Goal: Check status

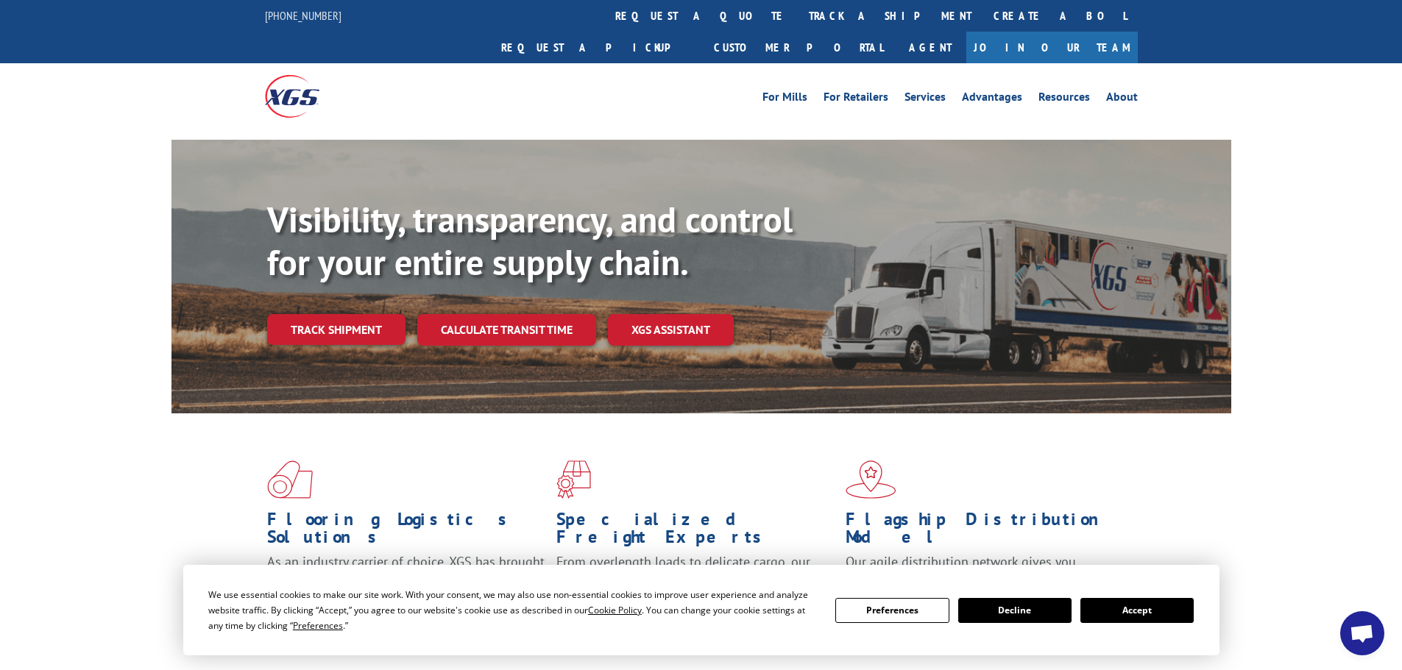
click at [1113, 601] on button "Accept" at bounding box center [1136, 610] width 113 height 25
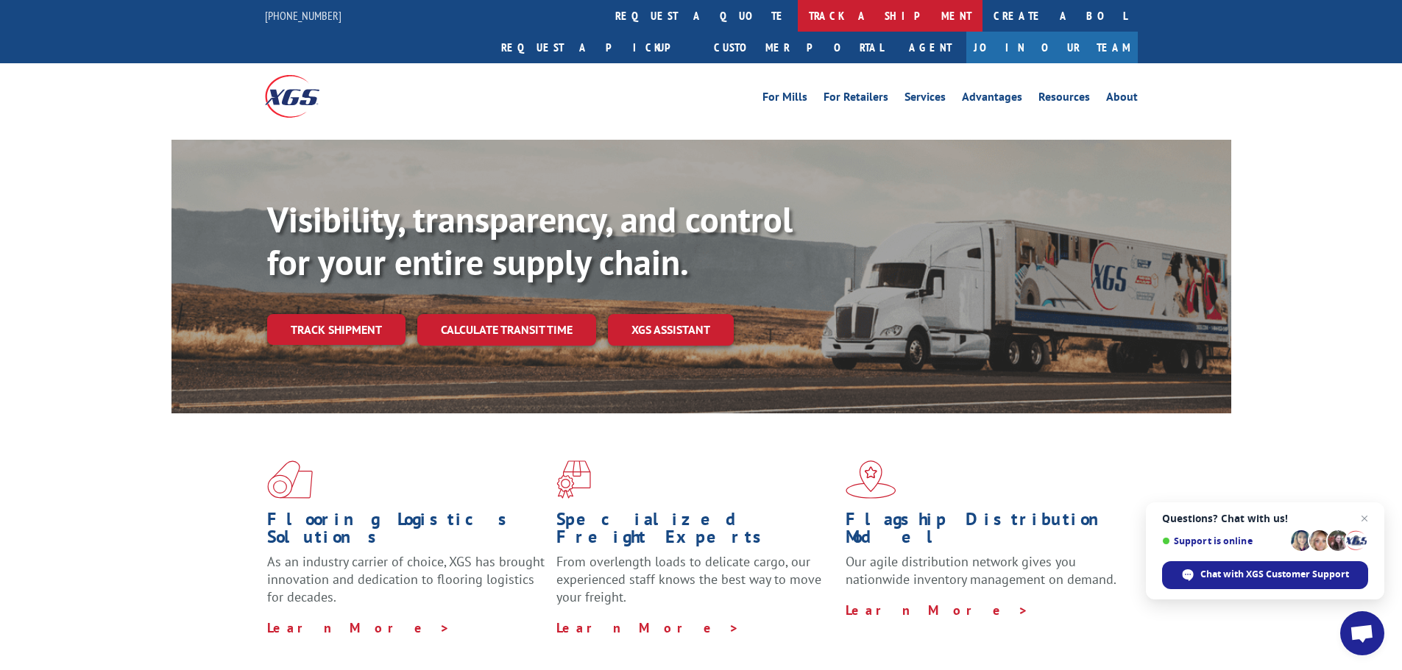
click at [798, 10] on link "track a shipment" at bounding box center [890, 16] width 185 height 32
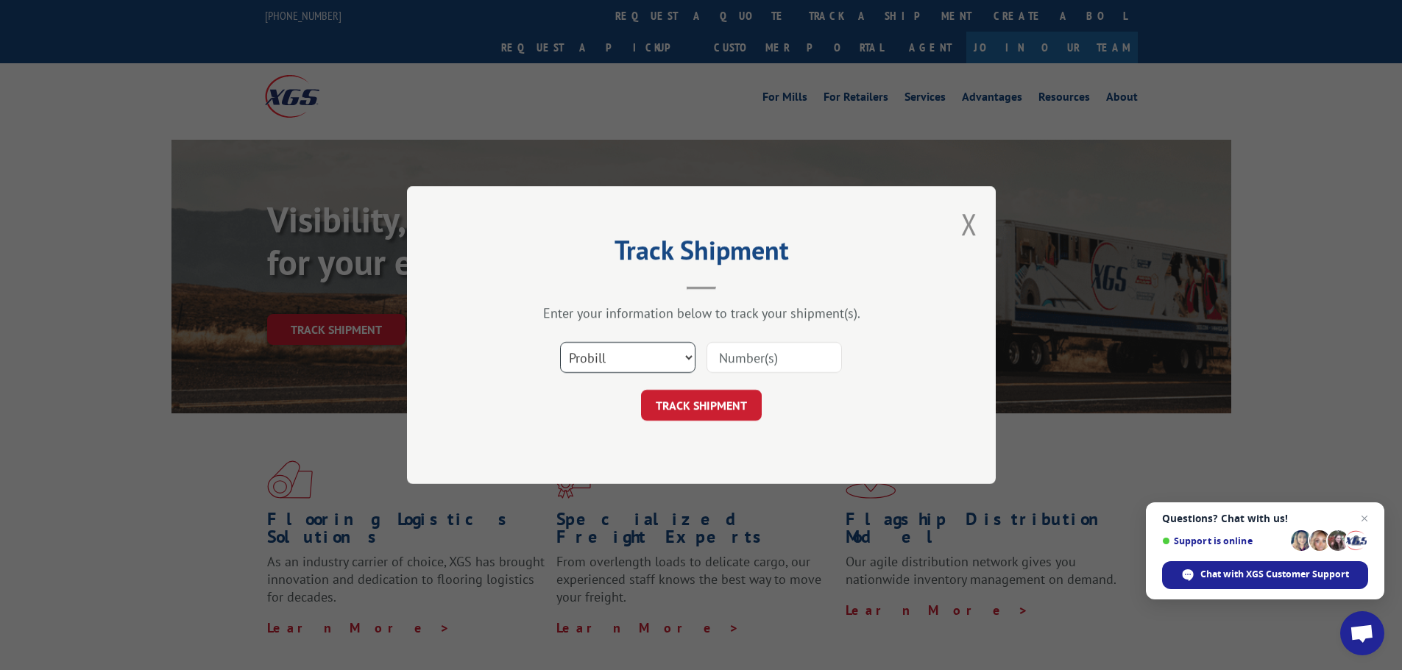
click at [657, 361] on select "Select category... Probill BOL PO" at bounding box center [627, 357] width 135 height 31
select select "bol"
click at [560, 342] on select "Select category... Probill BOL PO" at bounding box center [627, 357] width 135 height 31
click at [759, 355] on input at bounding box center [773, 357] width 135 height 31
paste input "5495327"
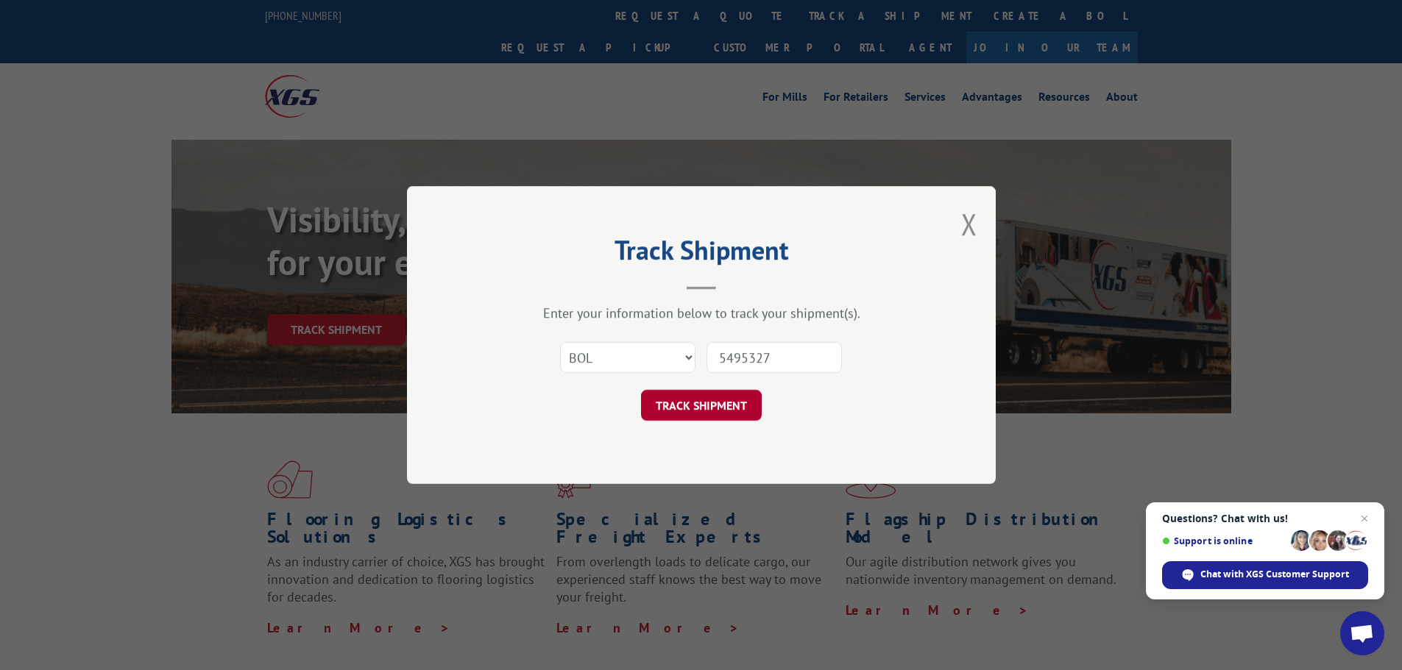
type input "5495327"
click at [693, 401] on button "TRACK SHIPMENT" at bounding box center [701, 405] width 121 height 31
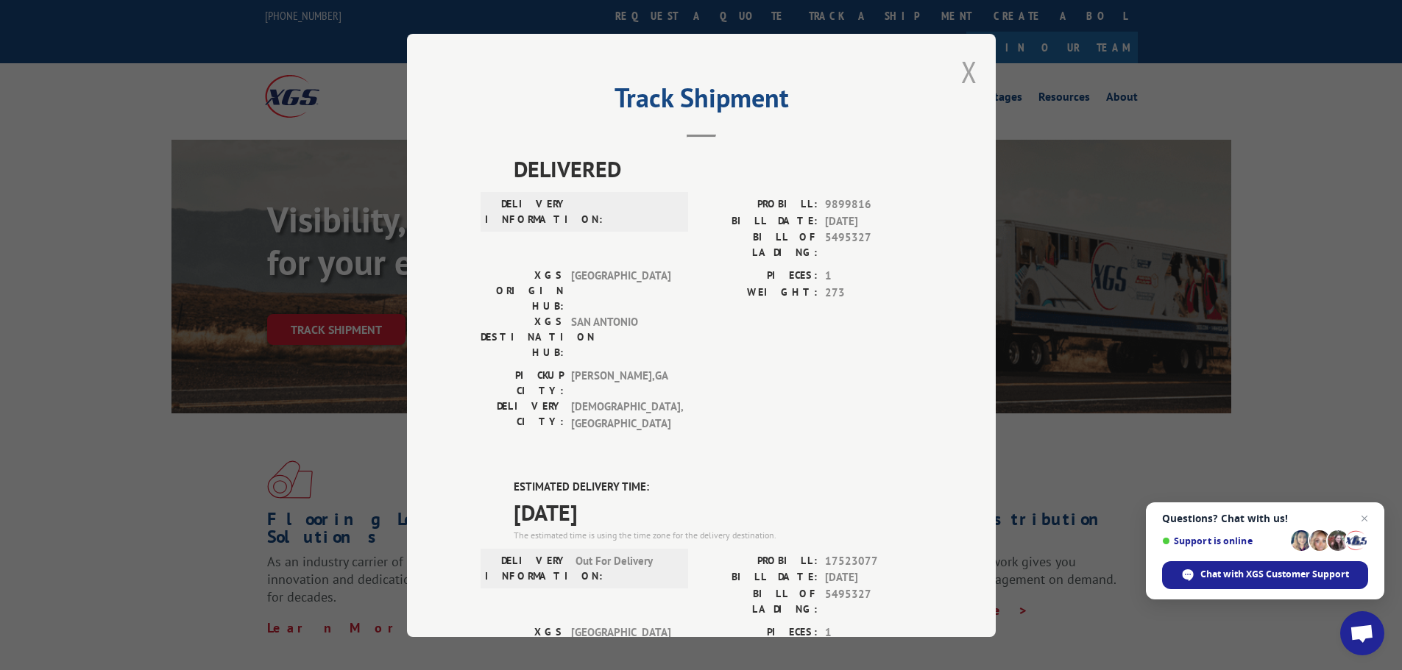
click at [962, 68] on button "Close modal" at bounding box center [969, 71] width 16 height 39
